Goal: Transaction & Acquisition: Subscribe to service/newsletter

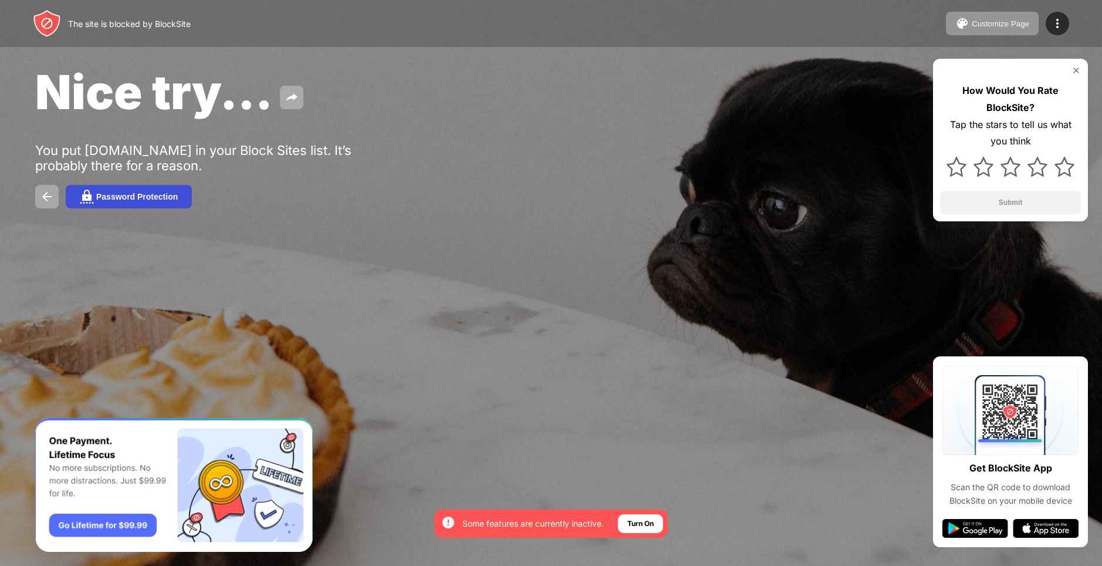
click at [93, 192] on img at bounding box center [87, 197] width 14 height 14
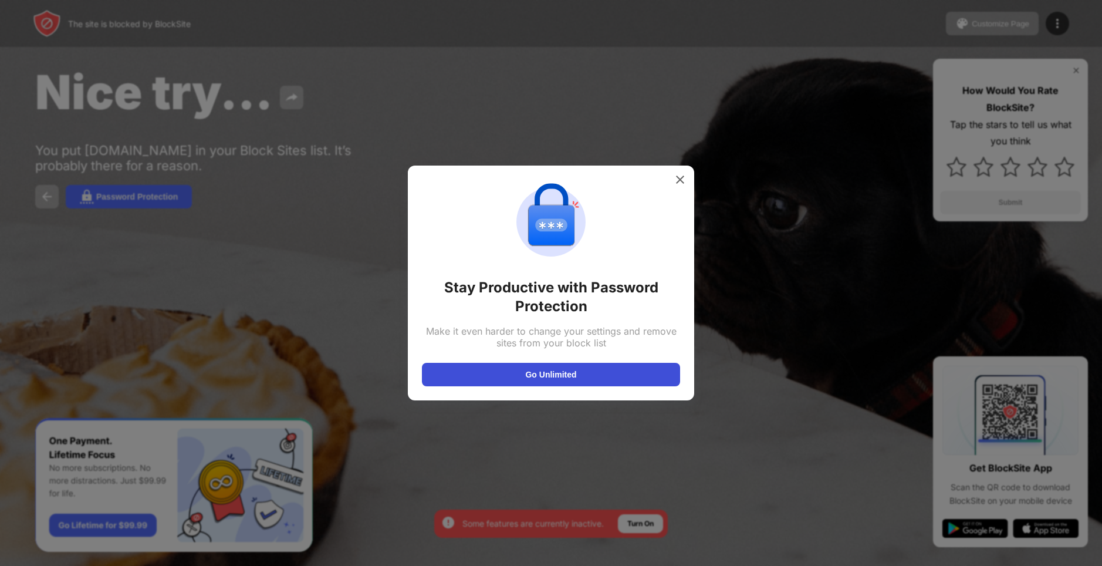
click at [670, 375] on button "Go Unlimited" at bounding box center [551, 374] width 258 height 23
click at [764, 282] on div at bounding box center [551, 283] width 1102 height 566
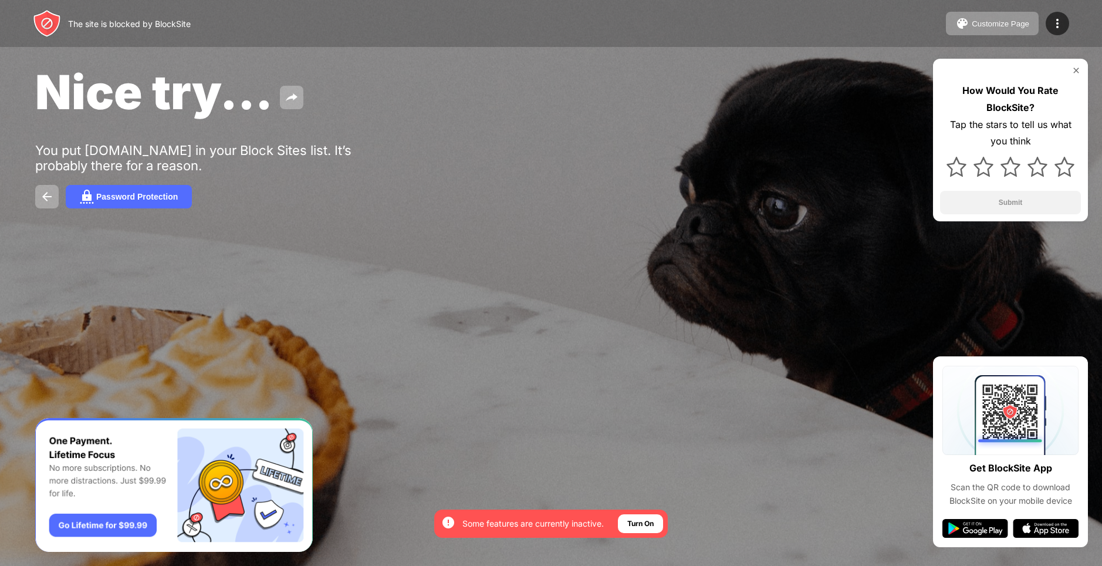
drag, startPoint x: 618, startPoint y: 493, endPoint x: 573, endPoint y: 447, distance: 65.2
click at [618, 488] on div at bounding box center [551, 283] width 1102 height 566
drag, startPoint x: 288, startPoint y: 367, endPoint x: 63, endPoint y: 235, distance: 260.4
click at [276, 361] on div at bounding box center [551, 283] width 1102 height 566
click at [36, 188] on button at bounding box center [46, 196] width 23 height 23
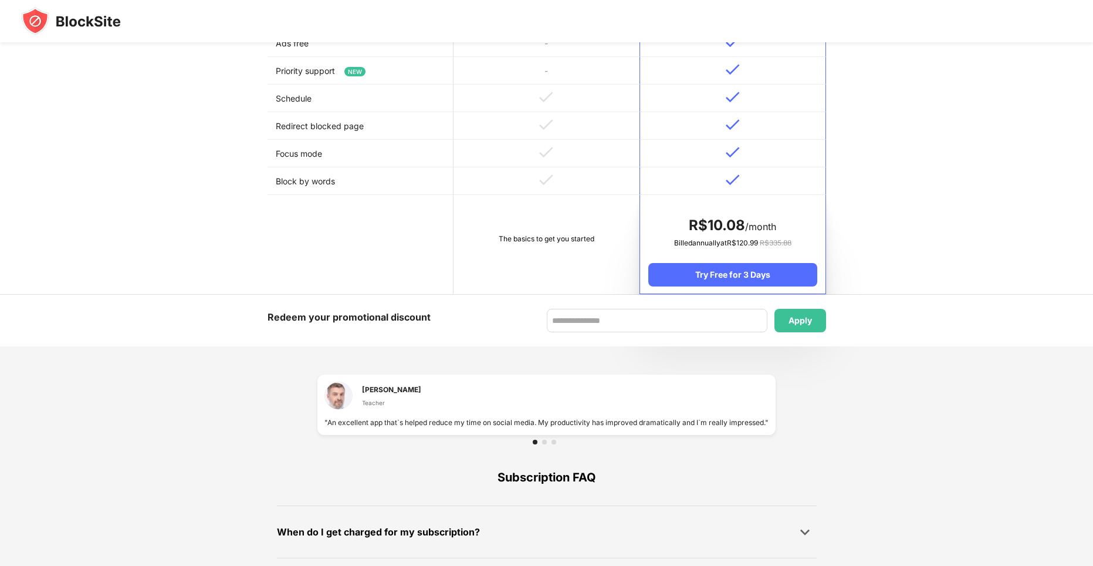
scroll to position [528, 0]
click at [583, 316] on input at bounding box center [657, 318] width 221 height 23
type input "********"
click at [812, 316] on div "Apply" at bounding box center [801, 318] width 52 height 23
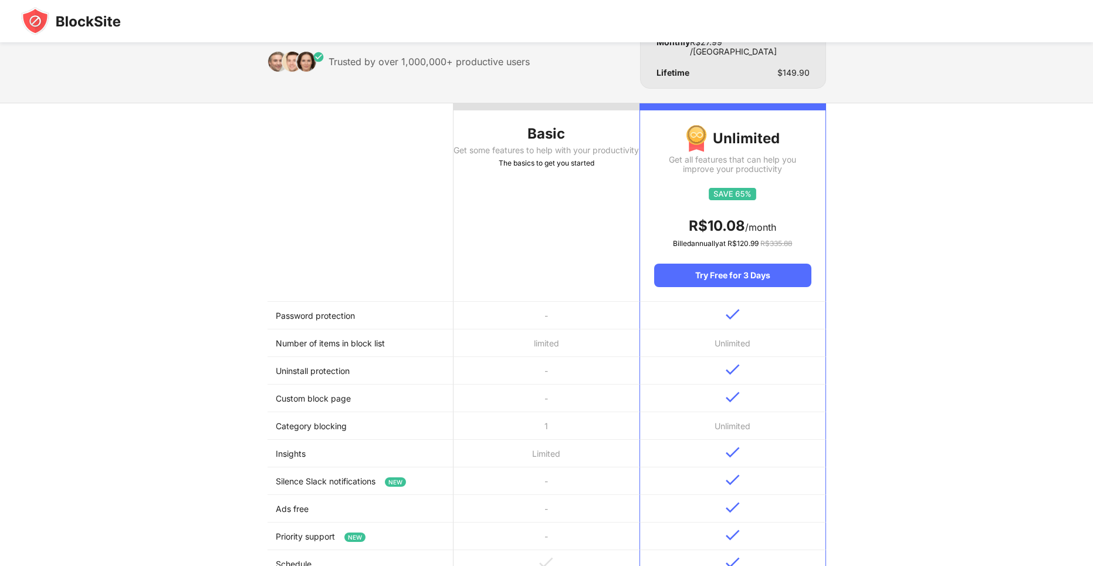
scroll to position [59, 0]
